Goal: Navigation & Orientation: Find specific page/section

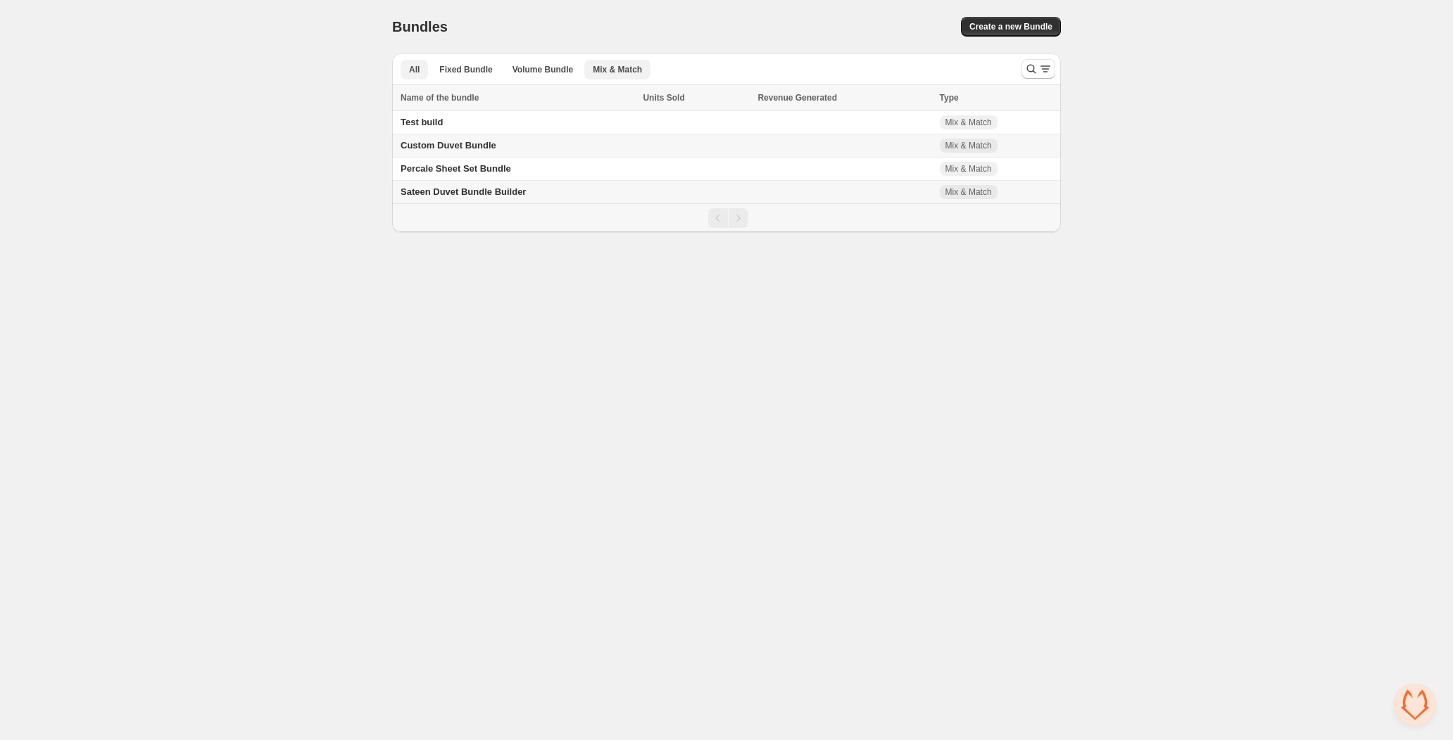
click at [623, 71] on span "Mix & Match" at bounding box center [617, 69] width 49 height 11
click at [540, 70] on span "Volume Bundle" at bounding box center [542, 69] width 61 height 11
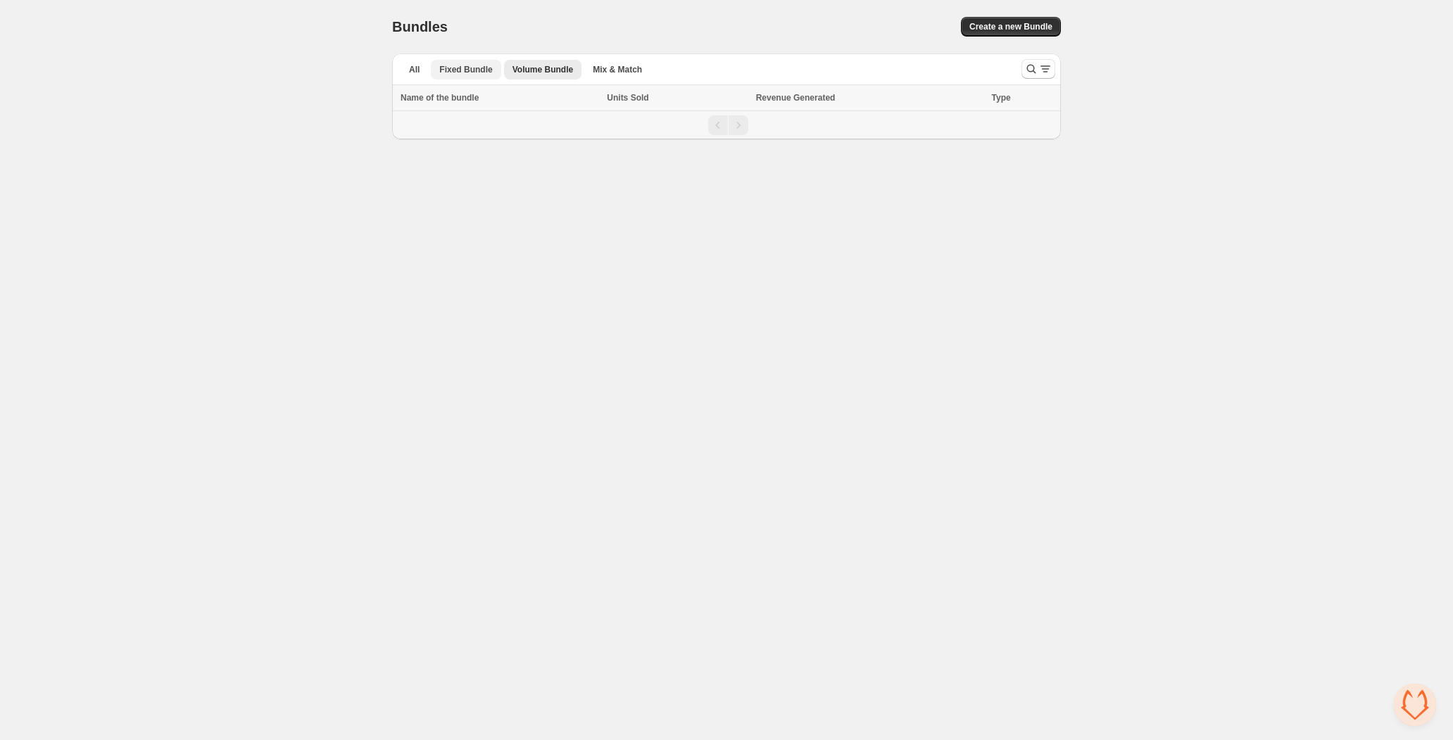
click at [478, 71] on span "Fixed Bundle" at bounding box center [465, 69] width 53 height 11
click at [387, 65] on div "Bundles. This page is ready Bundles Create a new Bundle All Fixed Bundle Volume…" at bounding box center [726, 69] width 702 height 139
click at [409, 68] on span "All" at bounding box center [414, 69] width 11 height 11
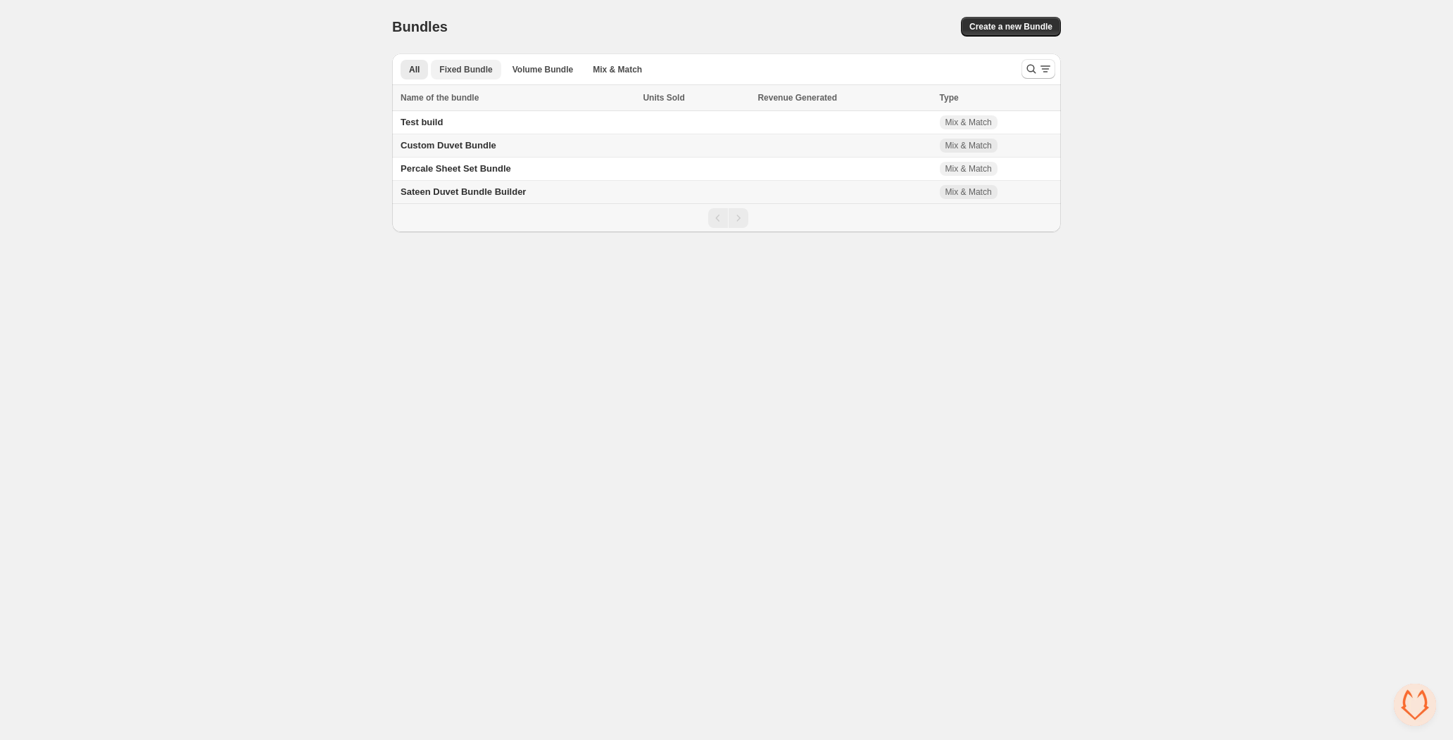
click at [444, 70] on span "Fixed Bundle" at bounding box center [465, 69] width 53 height 11
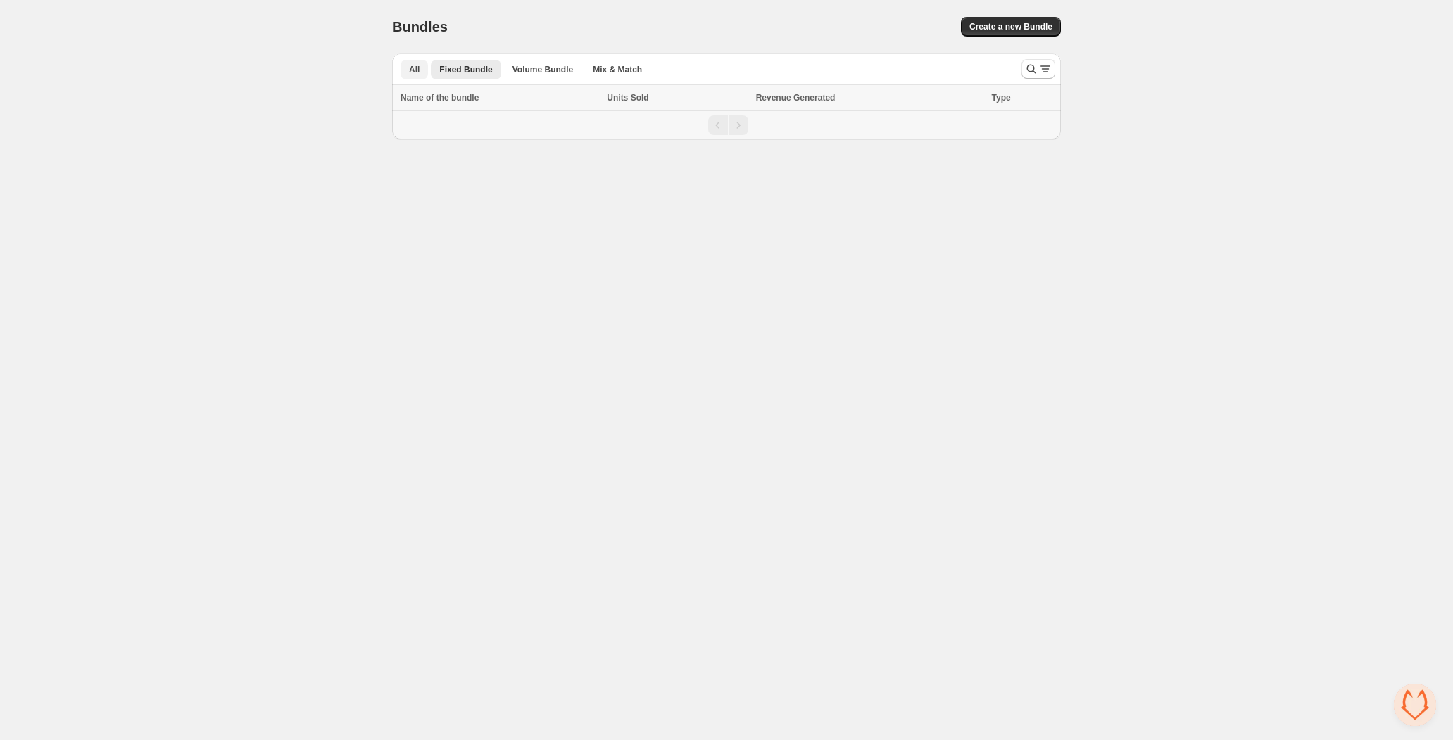
click at [417, 72] on span "All" at bounding box center [414, 69] width 11 height 11
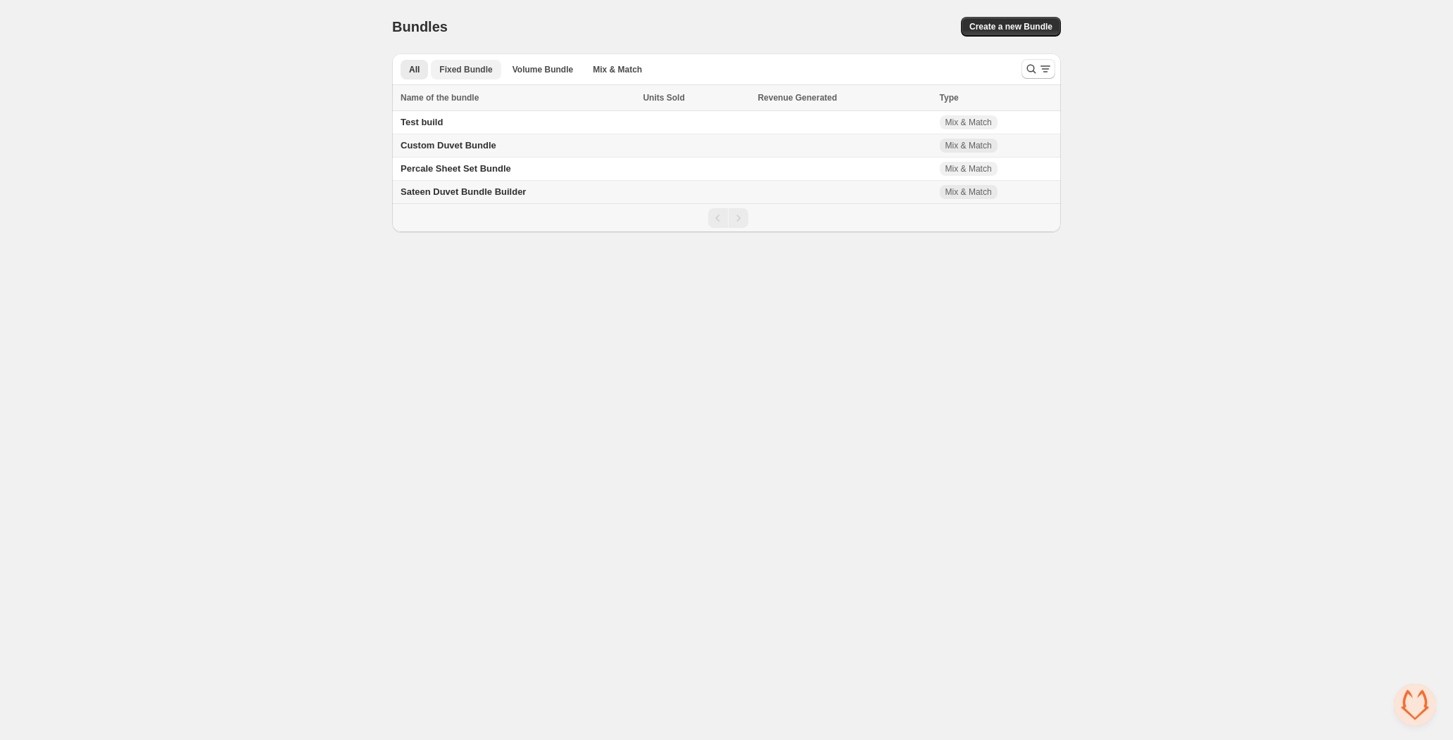
click at [445, 71] on span "Fixed Bundle" at bounding box center [465, 69] width 53 height 11
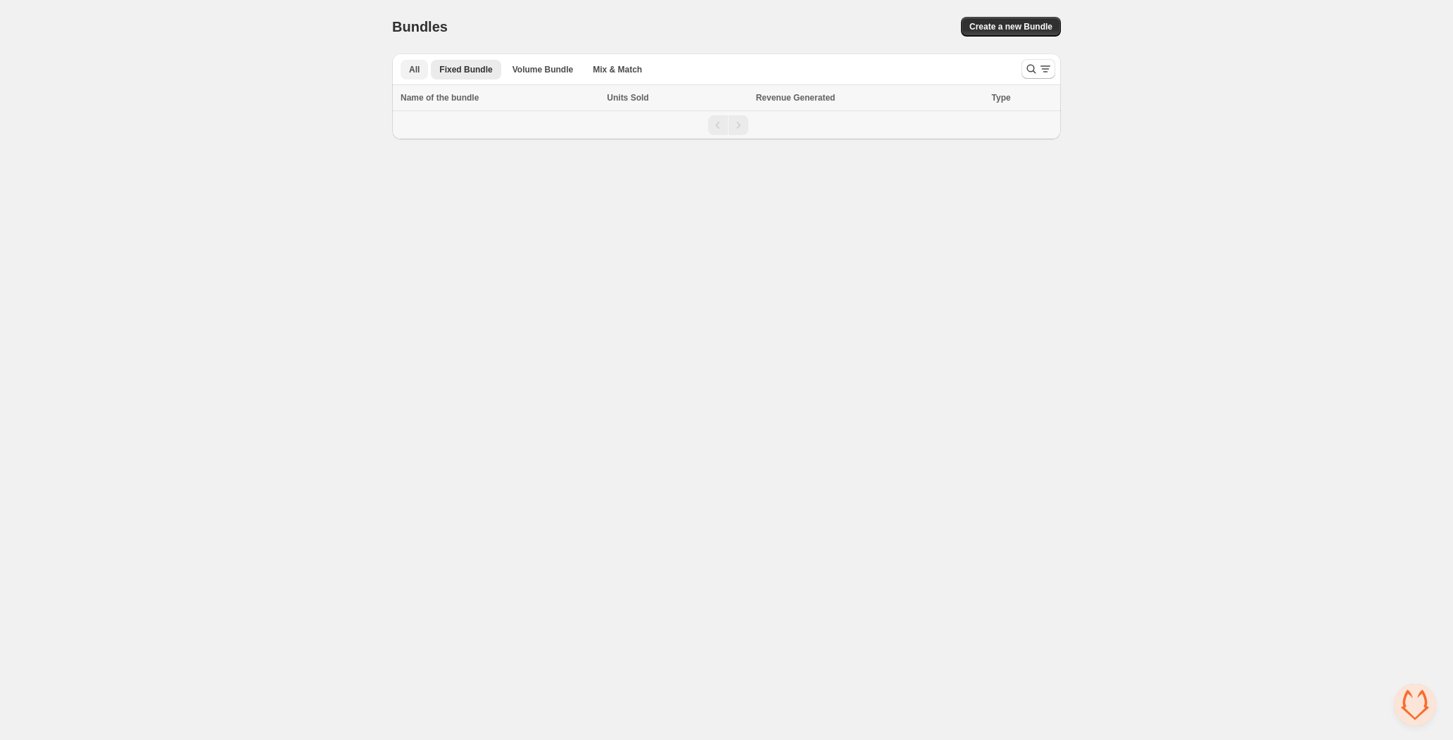
click at [412, 70] on span "All" at bounding box center [414, 69] width 11 height 11
